Goal: Task Accomplishment & Management: Manage account settings

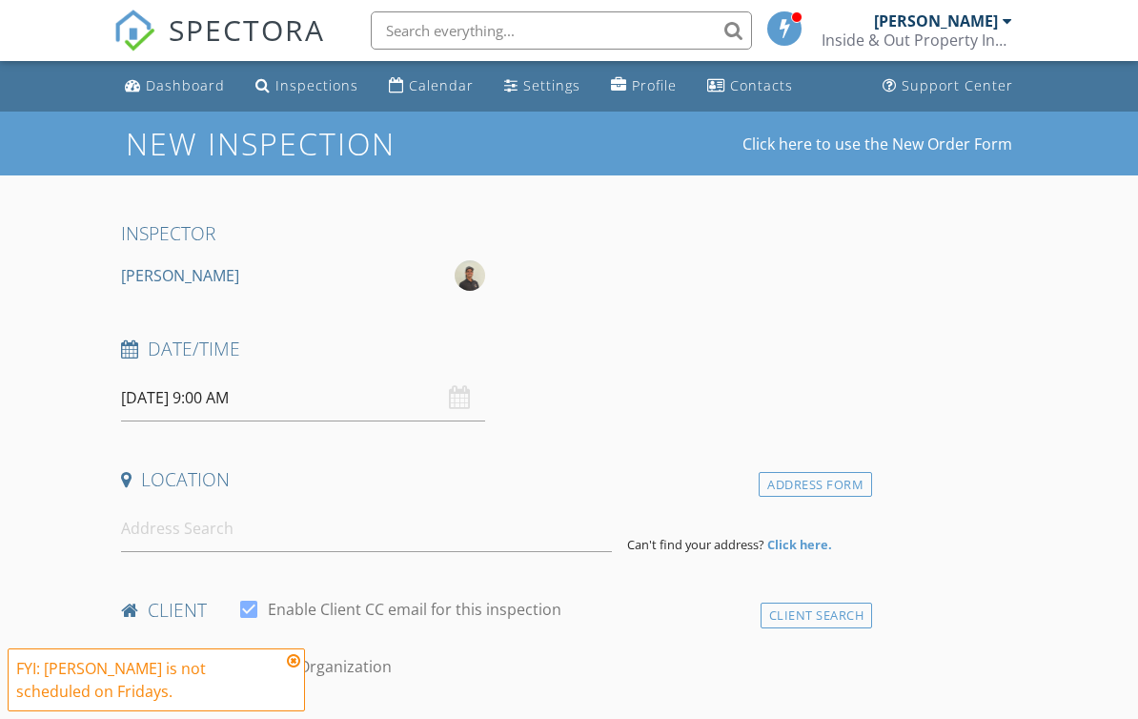
click at [191, 81] on div "Dashboard" at bounding box center [185, 85] width 79 height 18
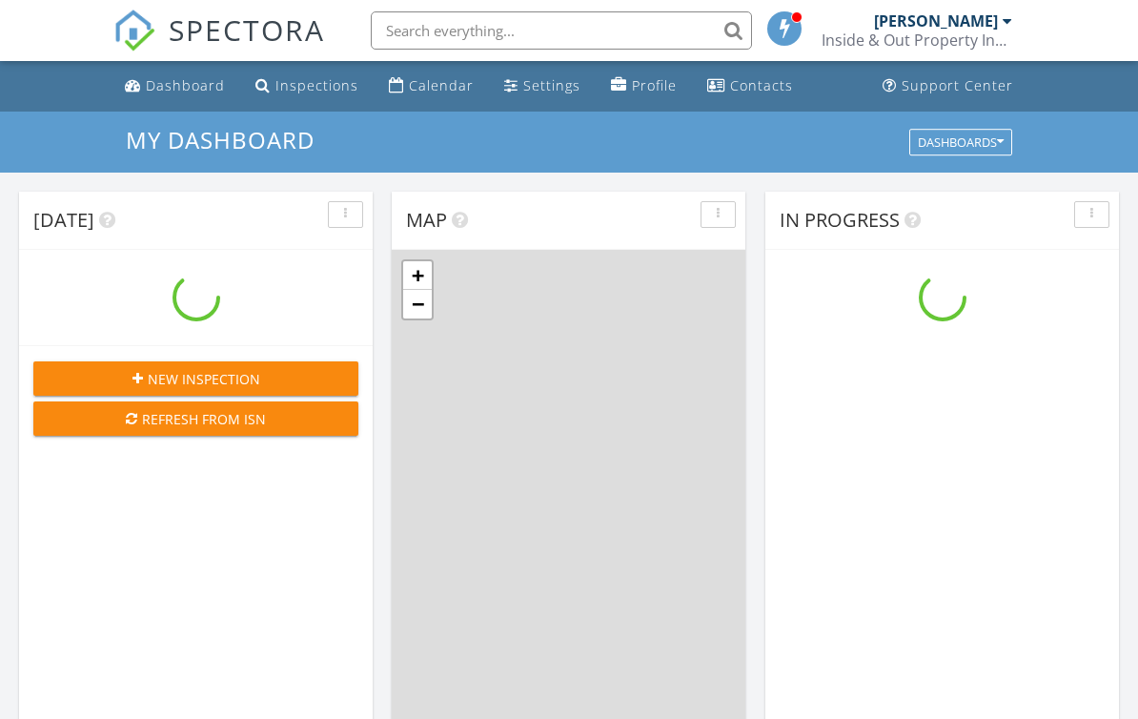
scroll to position [1736, 1139]
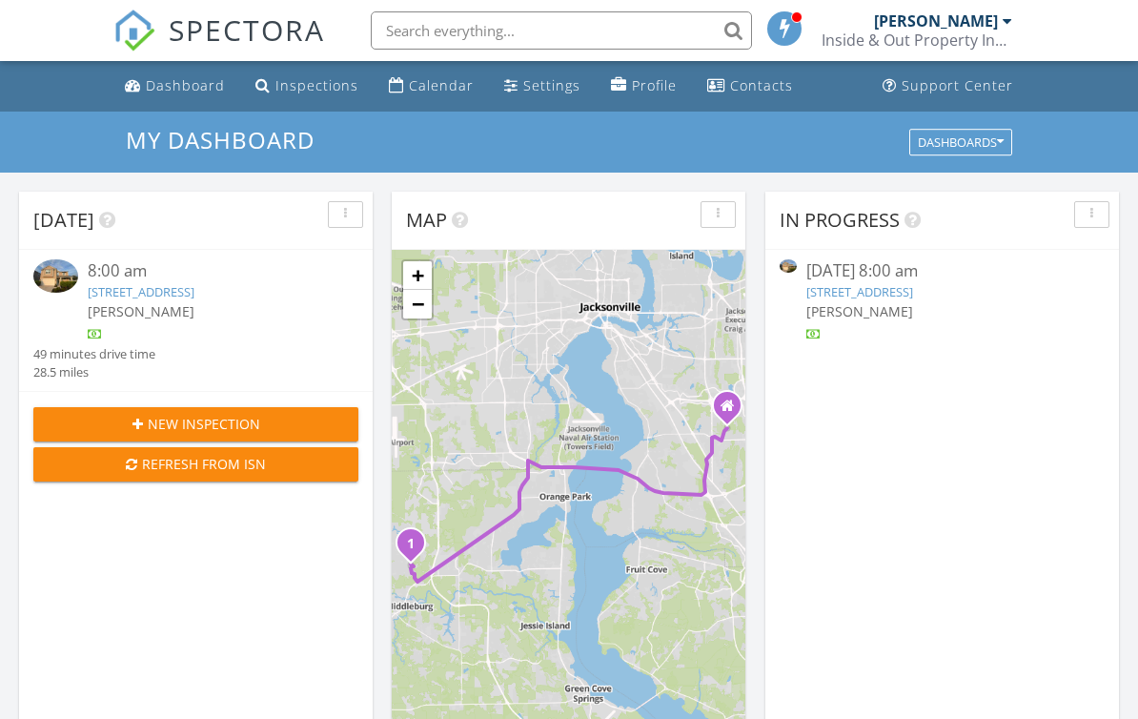
click at [262, 299] on div "4171 Fishing Creek Ln, Middleburg, FL 32068" at bounding box center [210, 292] width 244 height 18
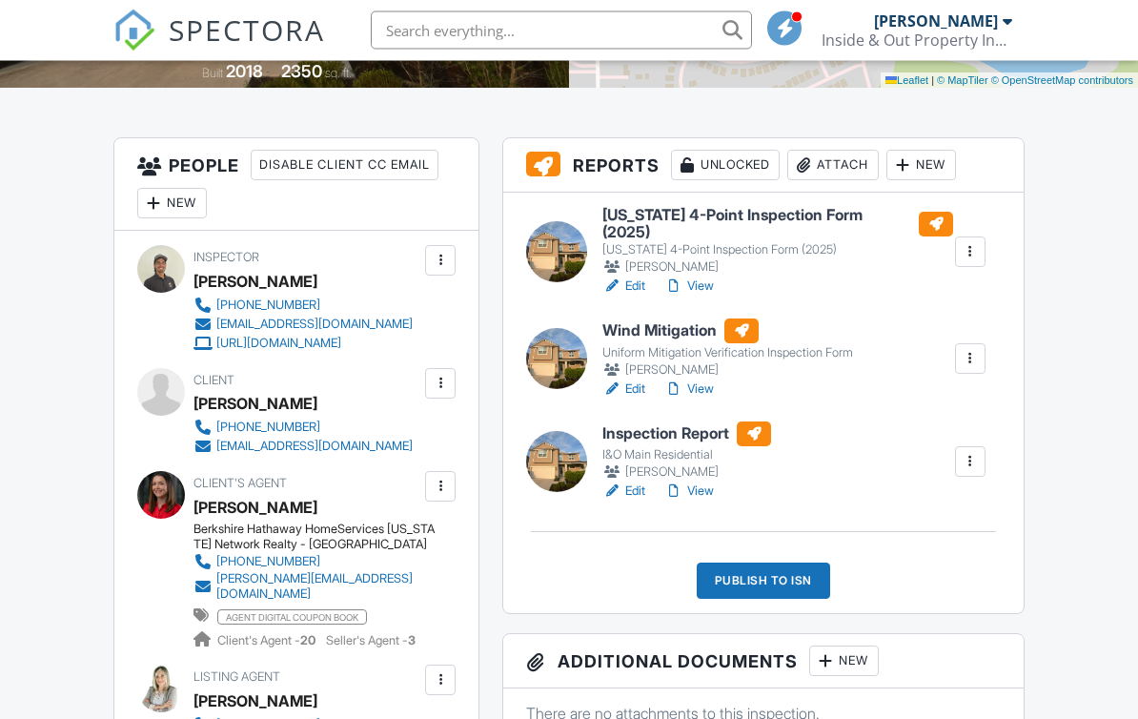
scroll to position [412, 0]
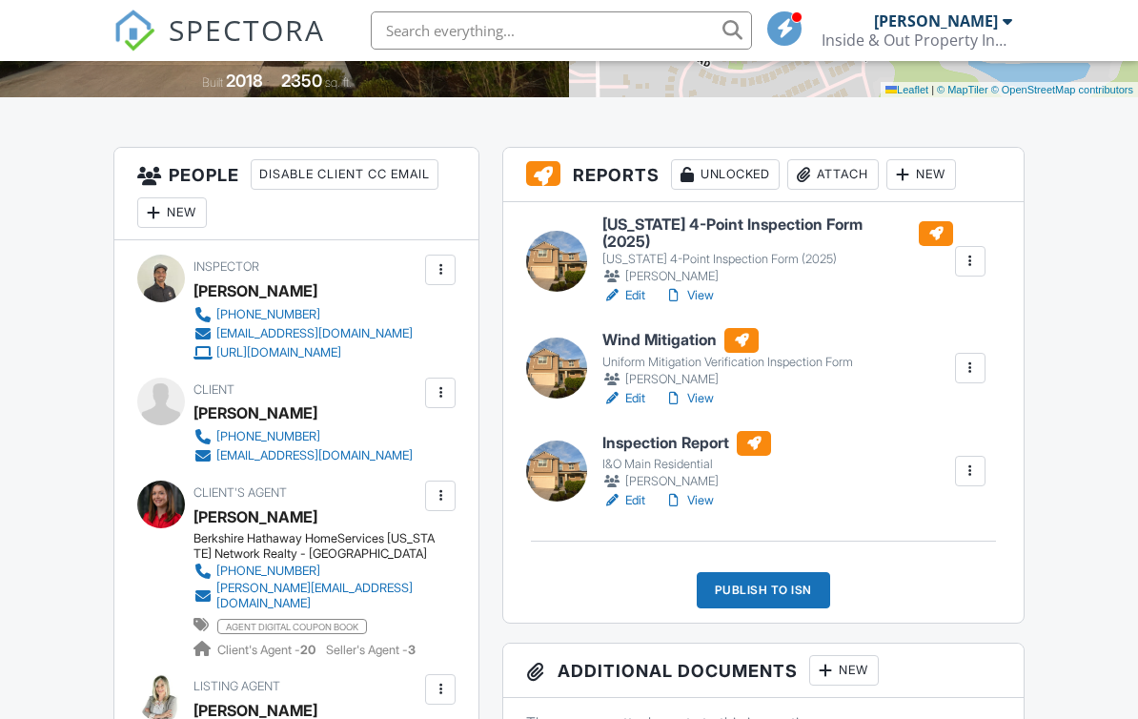
click at [700, 493] on link "View" at bounding box center [689, 500] width 50 height 19
